Goal: Submit feedback/report problem: Submit feedback/report problem

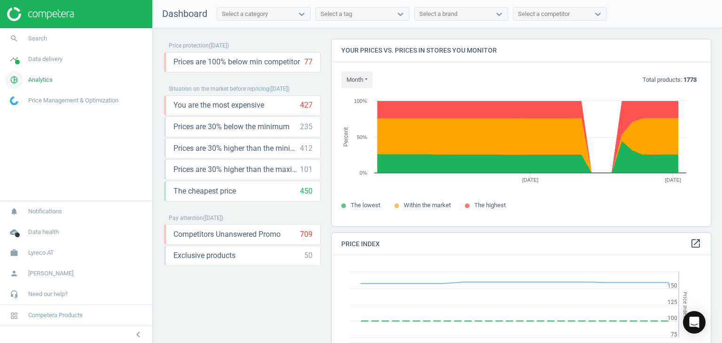
scroll to position [231, 386]
click at [41, 36] on span "Search" at bounding box center [37, 38] width 19 height 8
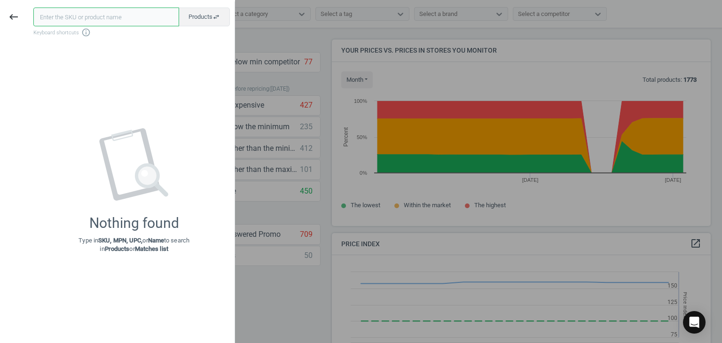
paste input "8151711"
type input "8151711"
click at [316, 30] on div at bounding box center [361, 171] width 722 height 343
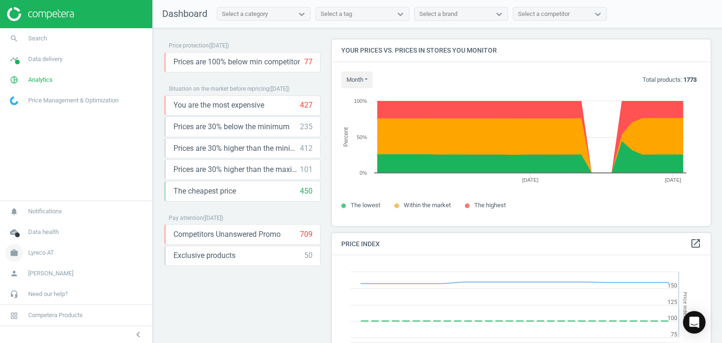
click at [50, 255] on span "Lyreco AT" at bounding box center [41, 253] width 26 height 8
click at [40, 226] on span "Switch campaign" at bounding box center [31, 225] width 42 height 8
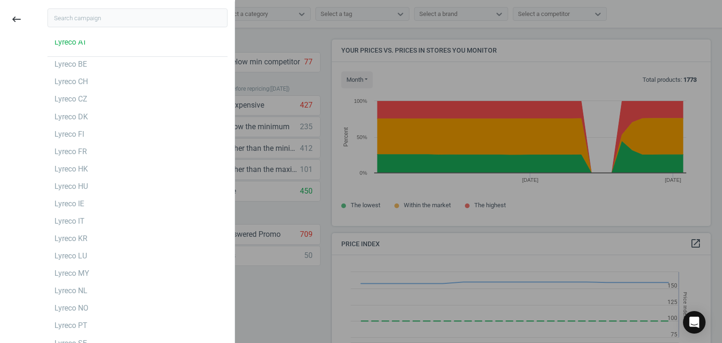
scroll to position [141, 0]
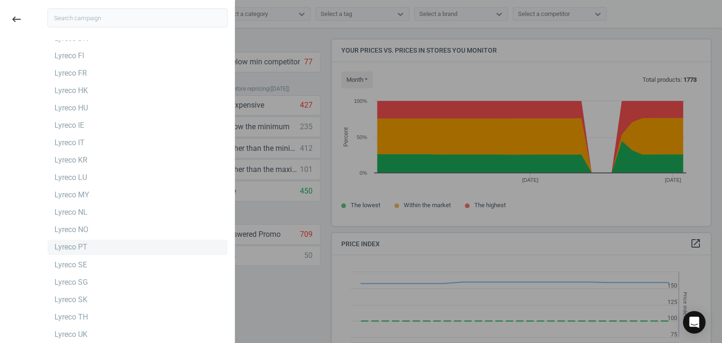
click at [96, 241] on div "Lyreco PT" at bounding box center [137, 247] width 180 height 15
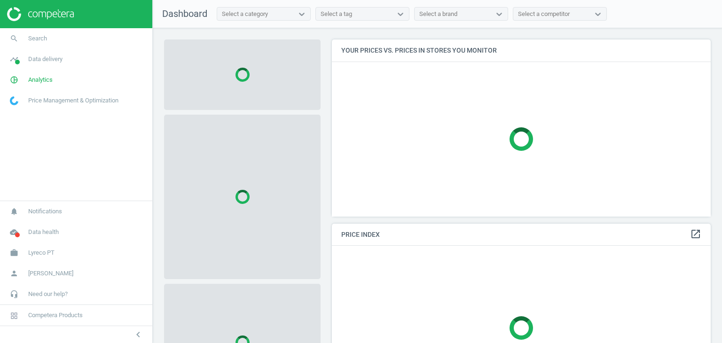
scroll to position [191, 386]
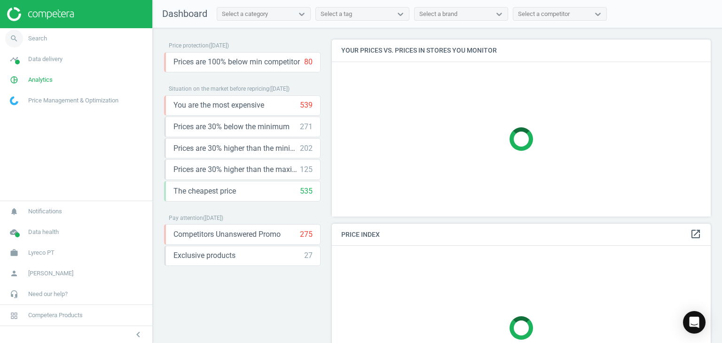
click at [50, 40] on link "search Search" at bounding box center [76, 38] width 152 height 21
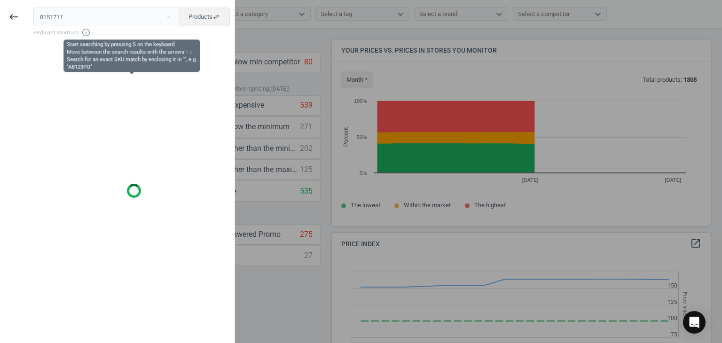
scroll to position [231, 386]
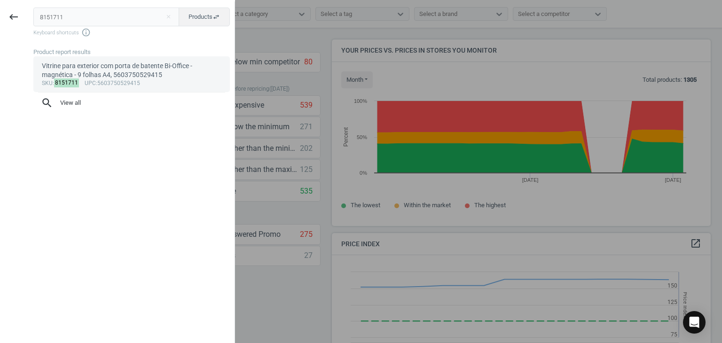
type input "8151711"
click at [114, 82] on div "sku : 8151711 upc :5603750529415" at bounding box center [132, 84] width 180 height 8
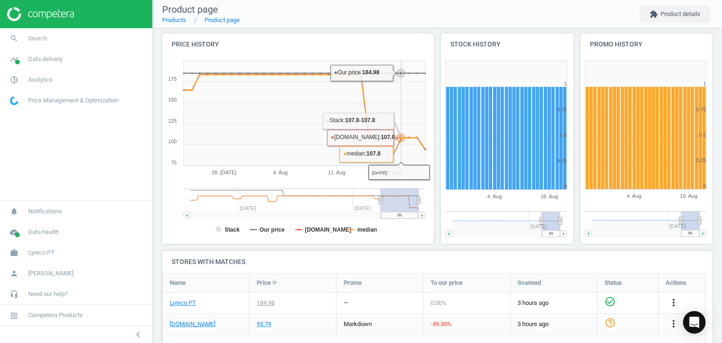
scroll to position [235, 0]
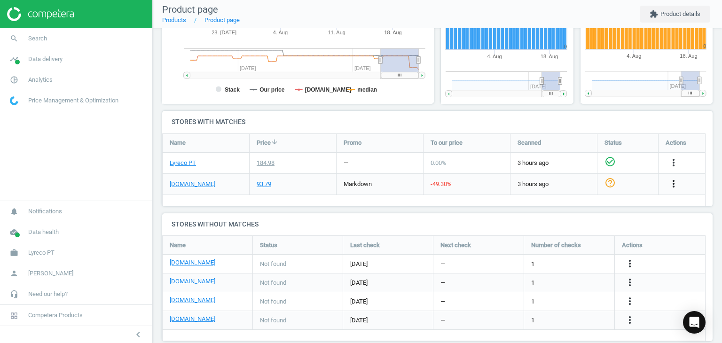
click at [673, 181] on icon "more_vert" at bounding box center [673, 183] width 11 height 11
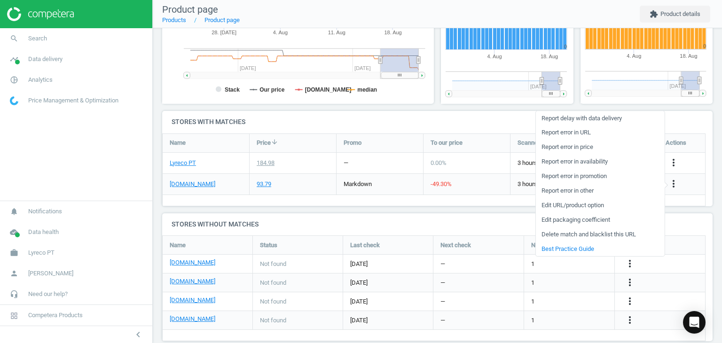
click at [595, 190] on link "Report error in other" at bounding box center [599, 191] width 129 height 15
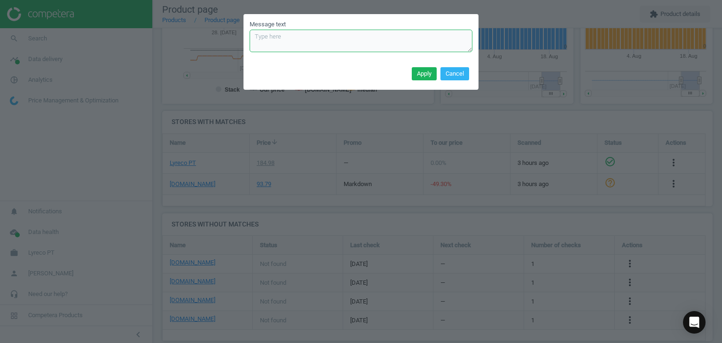
click at [305, 40] on textarea "Message text" at bounding box center [360, 41] width 223 height 23
click at [461, 69] on button "Cancel" at bounding box center [454, 73] width 29 height 13
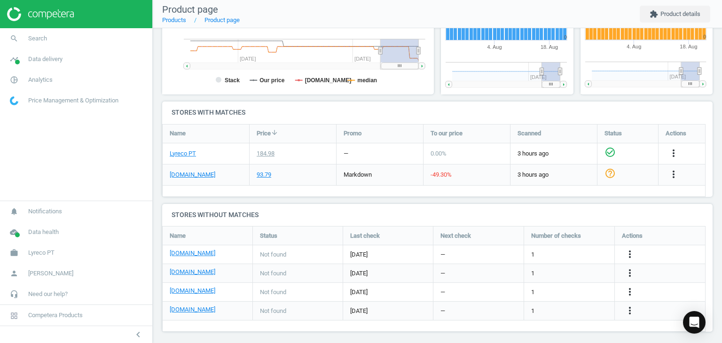
scroll to position [249, 0]
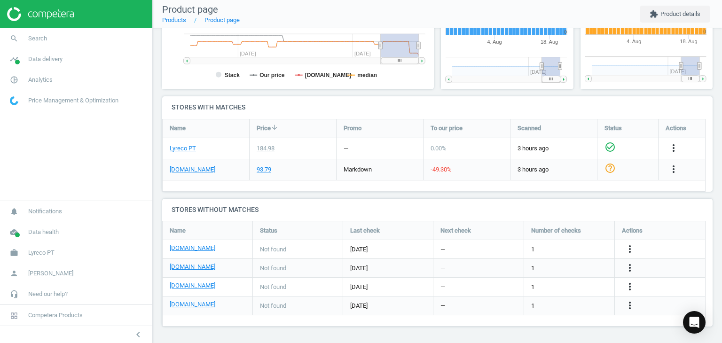
click at [36, 14] on img at bounding box center [40, 14] width 67 height 14
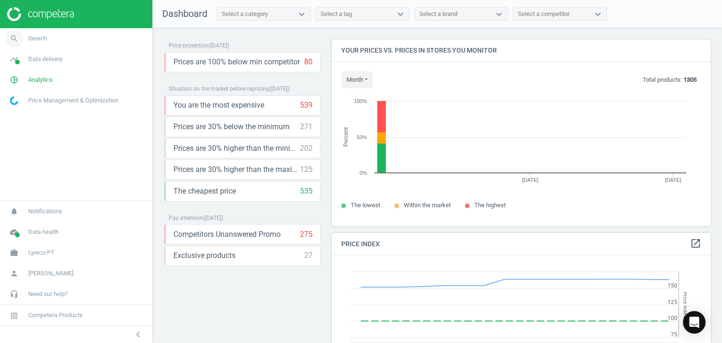
scroll to position [231, 386]
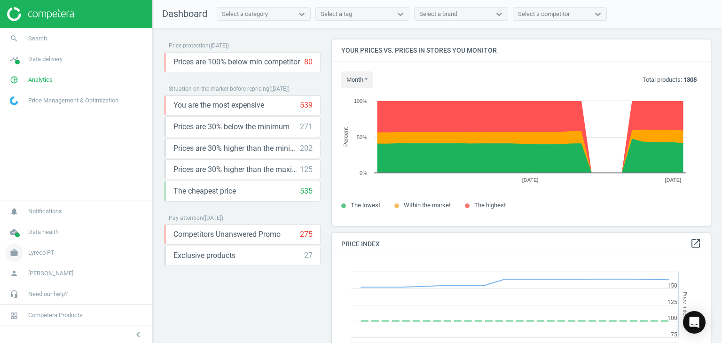
click at [52, 249] on span "Lyreco PT" at bounding box center [41, 253] width 26 height 8
click at [59, 37] on link "search Search" at bounding box center [76, 38] width 152 height 21
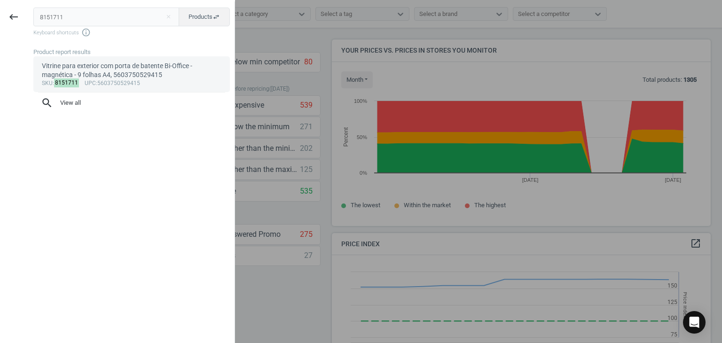
type input "8151711"
click at [106, 78] on div "Vitrine para exterior com porta de batente Bi-Office - magnética - 9 folhas A4,…" at bounding box center [132, 71] width 180 height 18
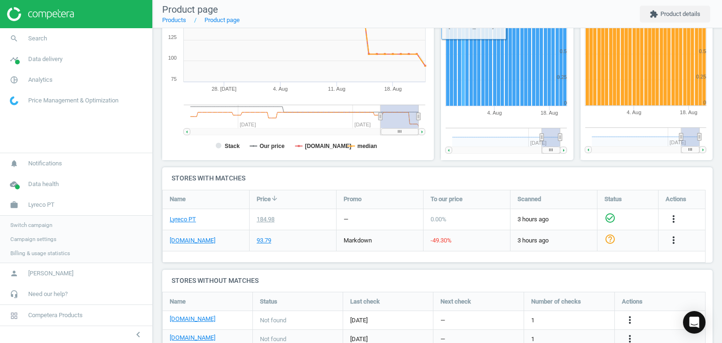
scroll to position [249, 0]
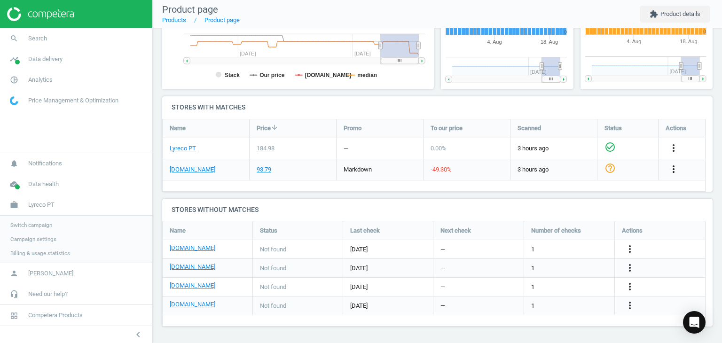
click at [670, 171] on icon "more_vert" at bounding box center [673, 168] width 11 height 11
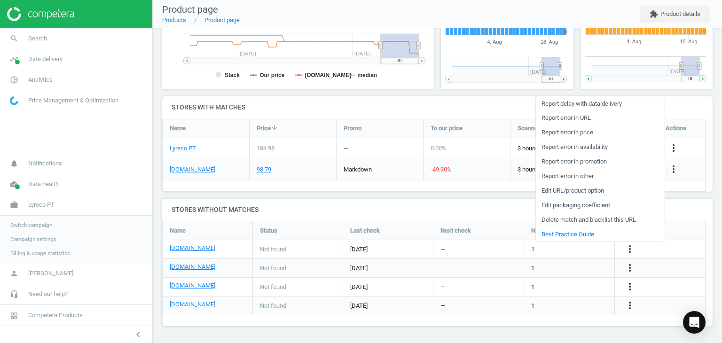
click at [593, 175] on link "Report error in other" at bounding box center [599, 176] width 129 height 15
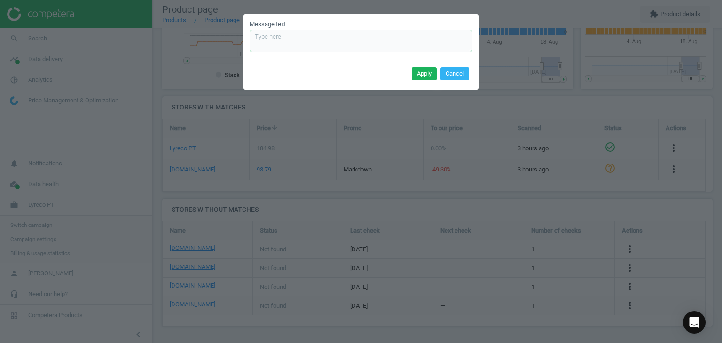
click at [368, 37] on textarea "Message text" at bounding box center [360, 41] width 223 height 23
click at [342, 42] on textarea "Message text" at bounding box center [360, 41] width 223 height 23
paste textarea "Hi, the thing is that not only for data from Portugal, but also from other coun…"
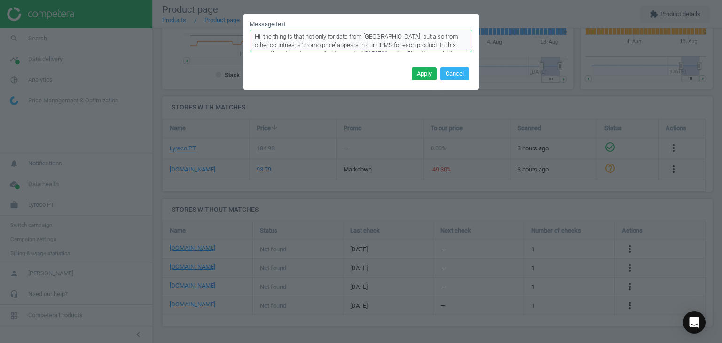
scroll to position [25, 0]
type textarea "Hi, the thing is that not only for data from Portugal, but also from other coun…"
click at [428, 71] on button "Apply" at bounding box center [424, 73] width 25 height 13
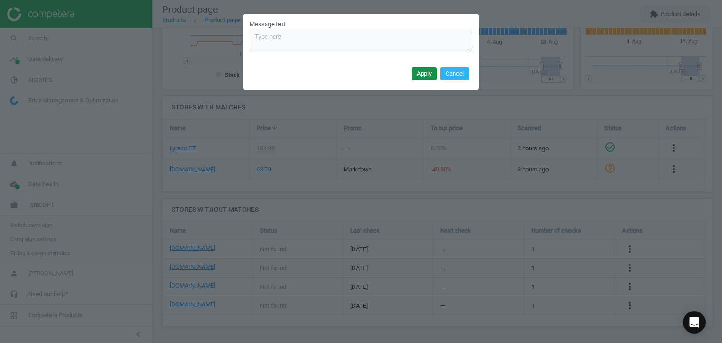
scroll to position [0, 0]
